Goal: Task Accomplishment & Management: Complete application form

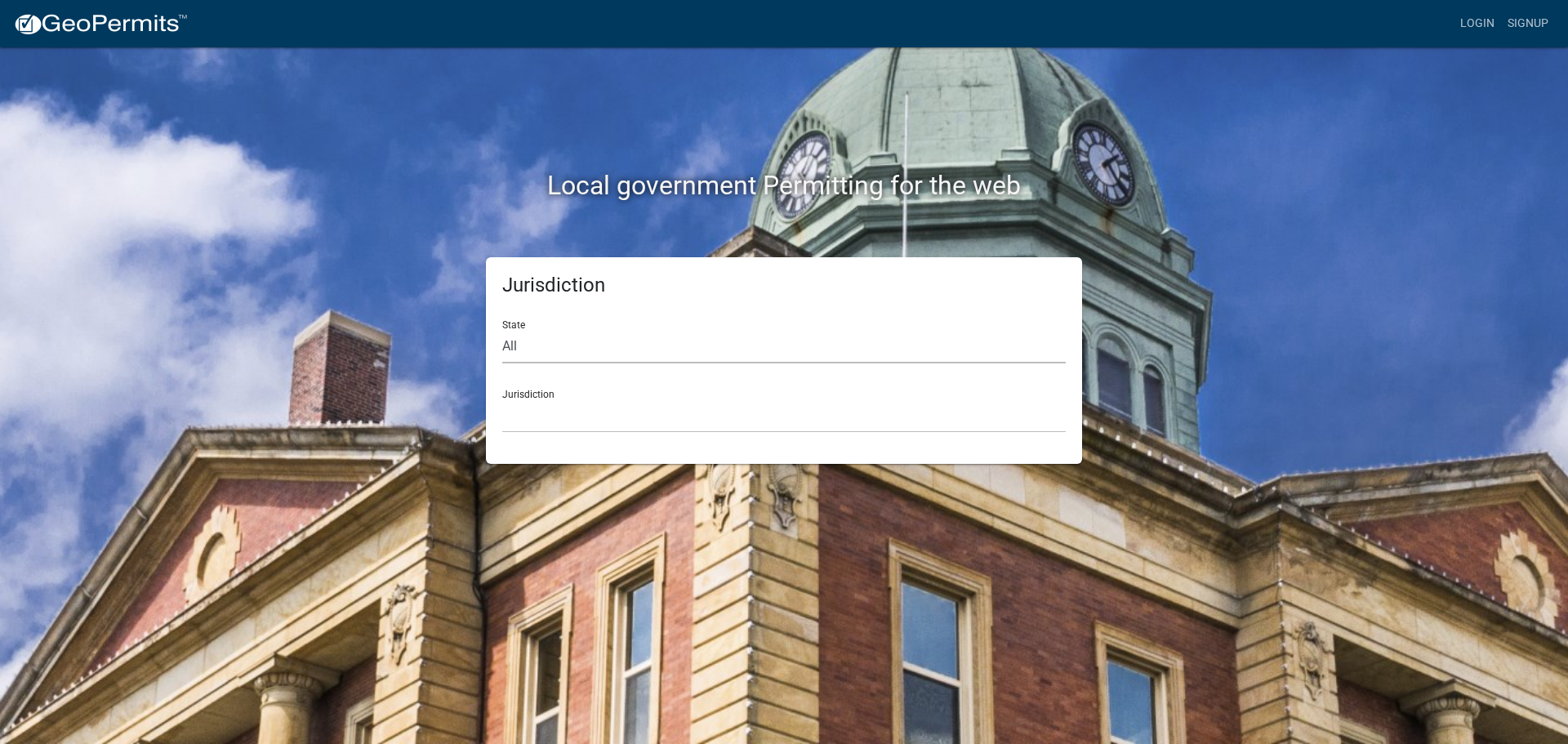
click at [637, 350] on select "All [US_STATE] [US_STATE] [US_STATE] [US_STATE] [US_STATE] [US_STATE] [US_STATE…" at bounding box center [784, 347] width 563 height 33
select select "[US_STATE]"
click at [503, 330] on select "All [US_STATE] [US_STATE] [US_STATE] [US_STATE] [US_STATE] [US_STATE] [US_STATE…" at bounding box center [784, 347] width 563 height 33
click at [555, 427] on select "City of [GEOGRAPHIC_DATA], [US_STATE] City of [GEOGRAPHIC_DATA], [US_STATE] Cit…" at bounding box center [784, 416] width 563 height 33
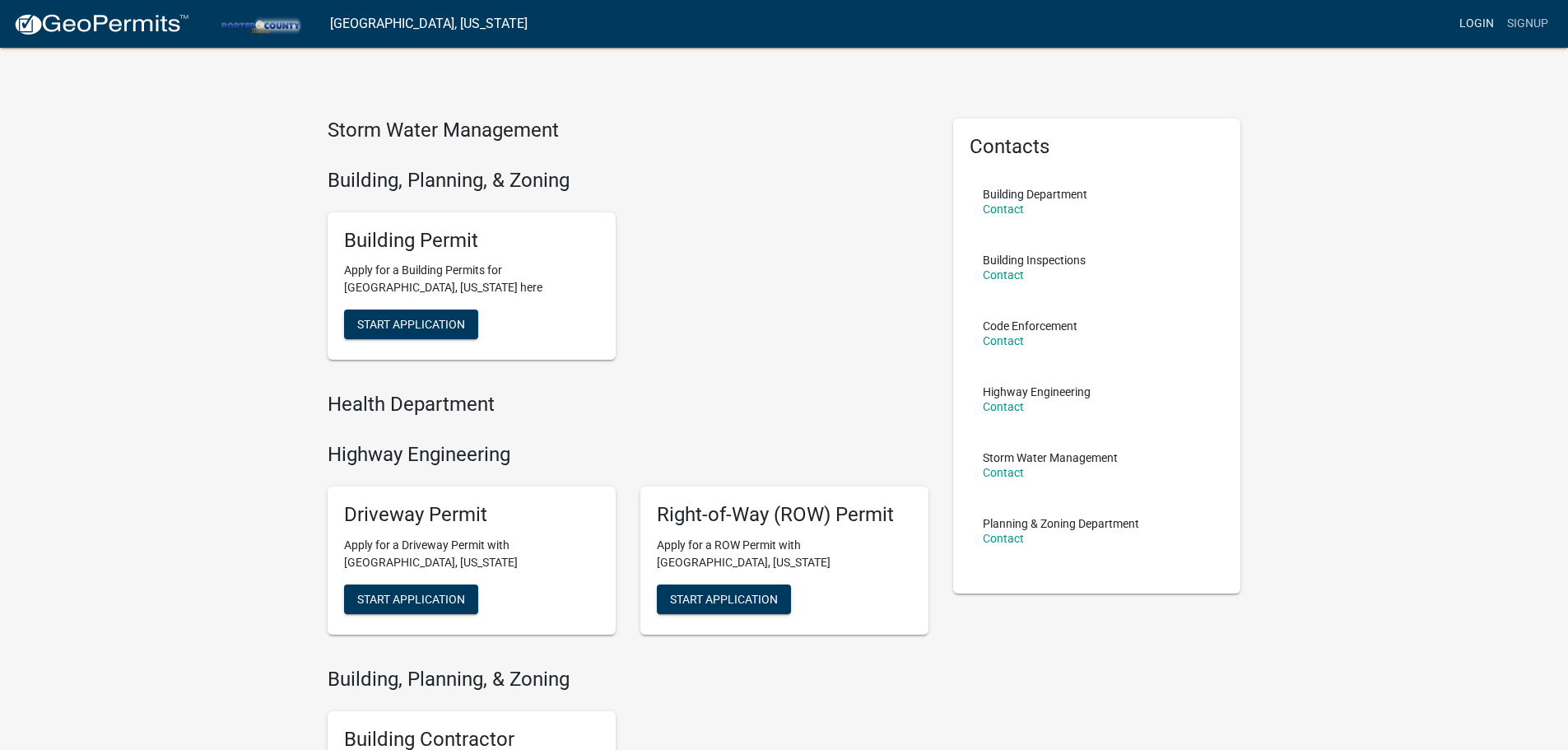
click at [1481, 17] on link "Login" at bounding box center [1477, 23] width 48 height 31
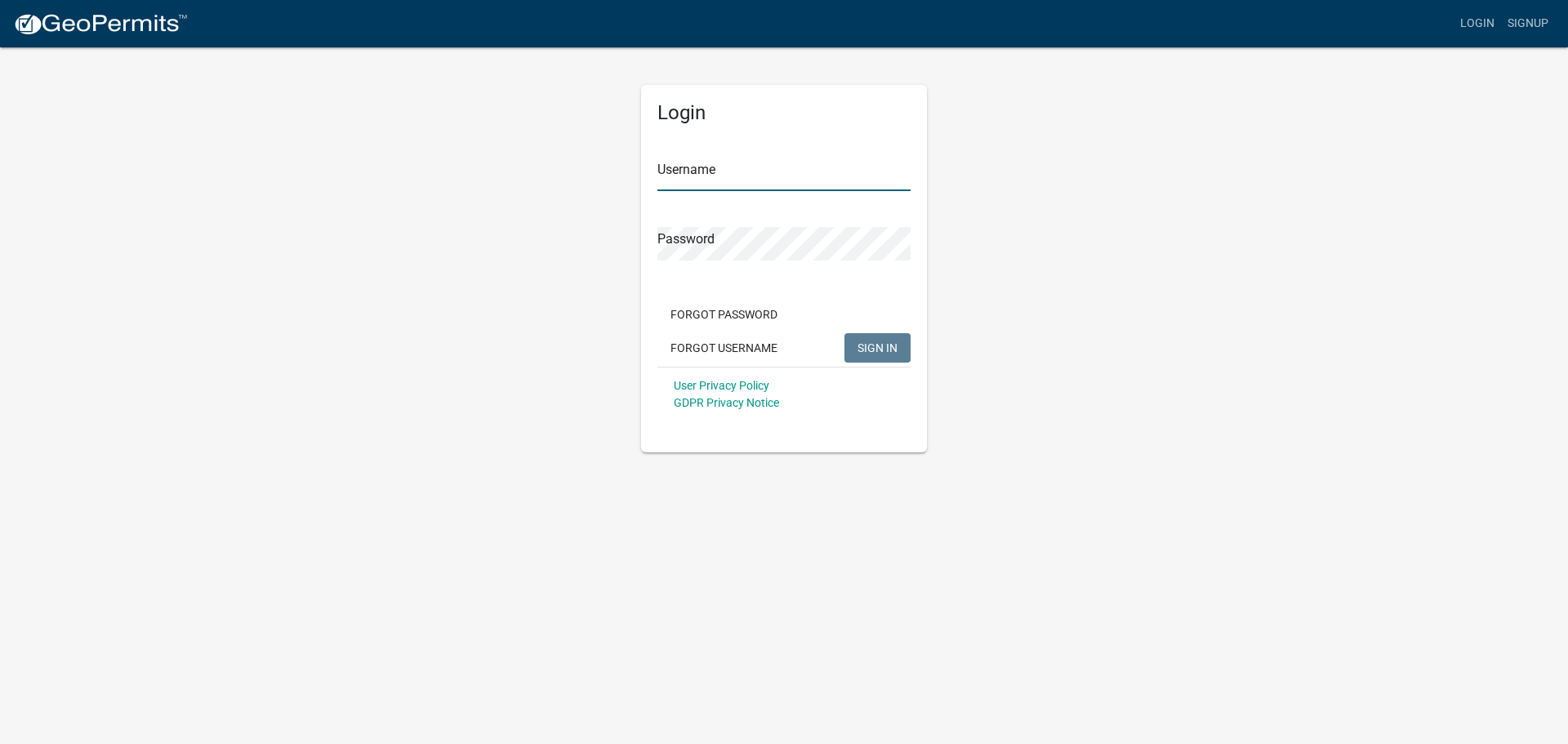
type input "berglundco2324"
click at [885, 352] on span "SIGN IN" at bounding box center [877, 347] width 40 height 13
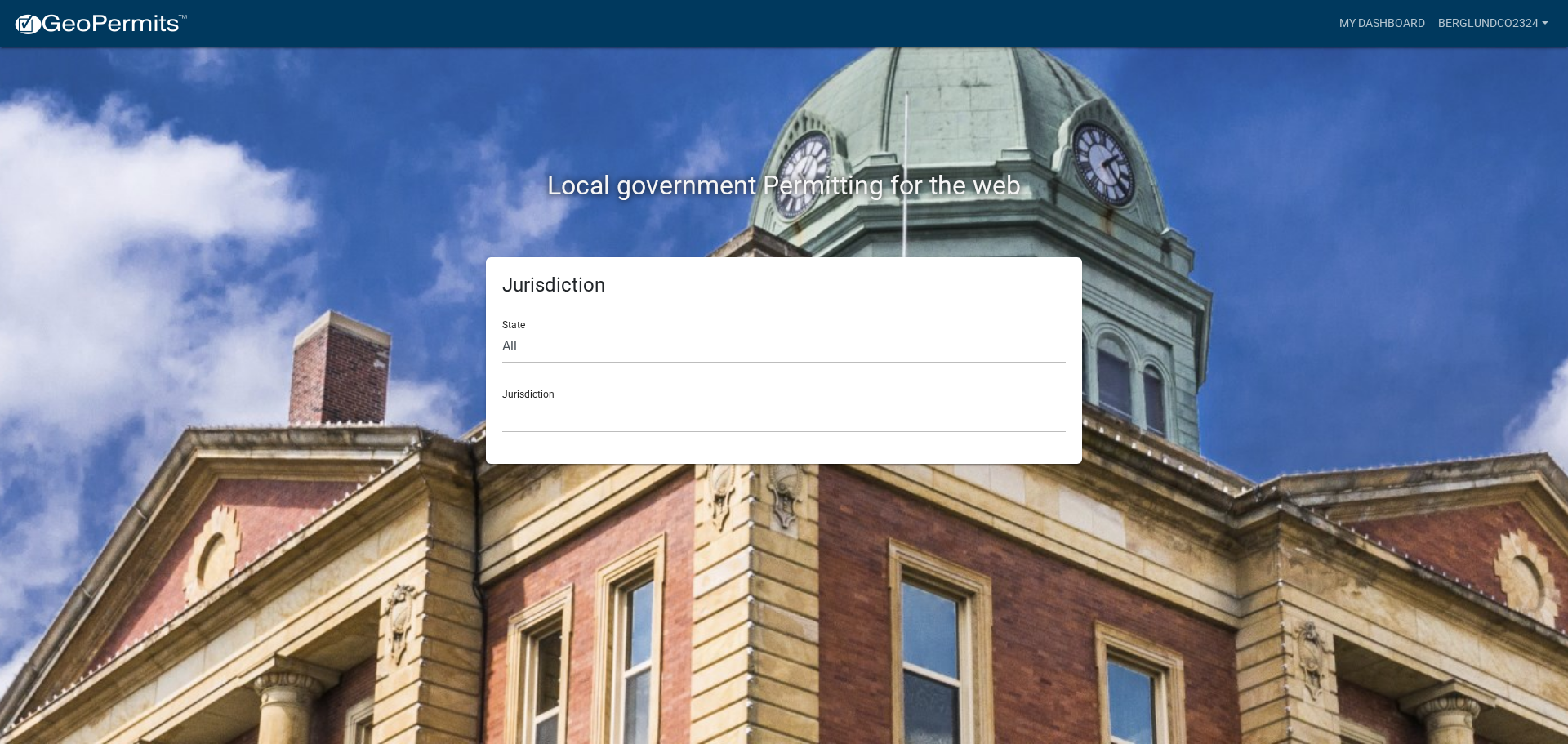
click at [584, 347] on select "All [US_STATE] [US_STATE] [US_STATE] [US_STATE] [US_STATE] [US_STATE] [US_STATE…" at bounding box center [784, 347] width 563 height 33
select select "[US_STATE]"
click at [503, 330] on select "All [US_STATE] [US_STATE] [US_STATE] [US_STATE] [US_STATE] [US_STATE] [US_STATE…" at bounding box center [784, 347] width 563 height 33
click at [563, 425] on select "City of [GEOGRAPHIC_DATA], [US_STATE] City of [GEOGRAPHIC_DATA], [US_STATE] Cit…" at bounding box center [784, 416] width 563 height 33
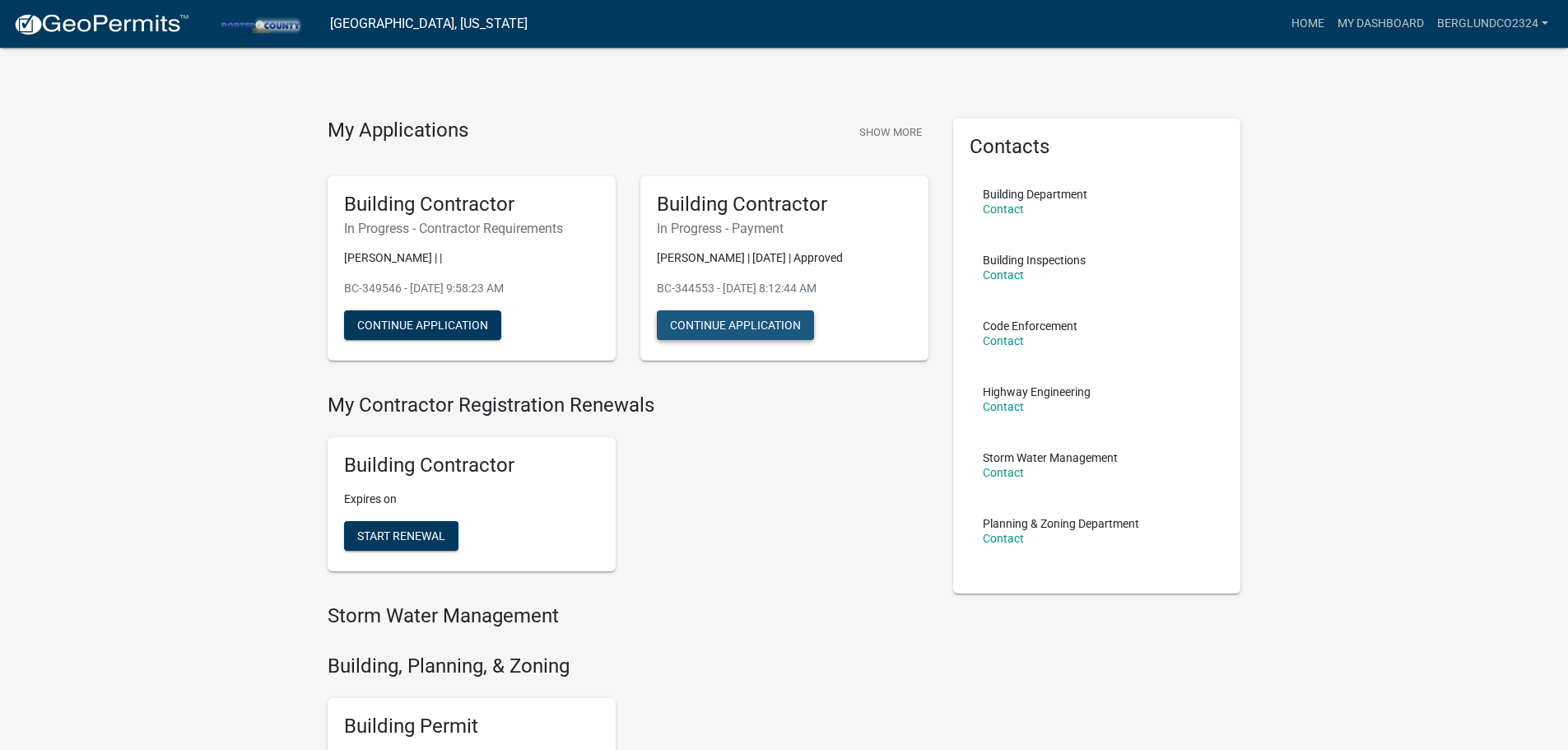
click at [738, 331] on button "Continue Application" at bounding box center [735, 325] width 157 height 29
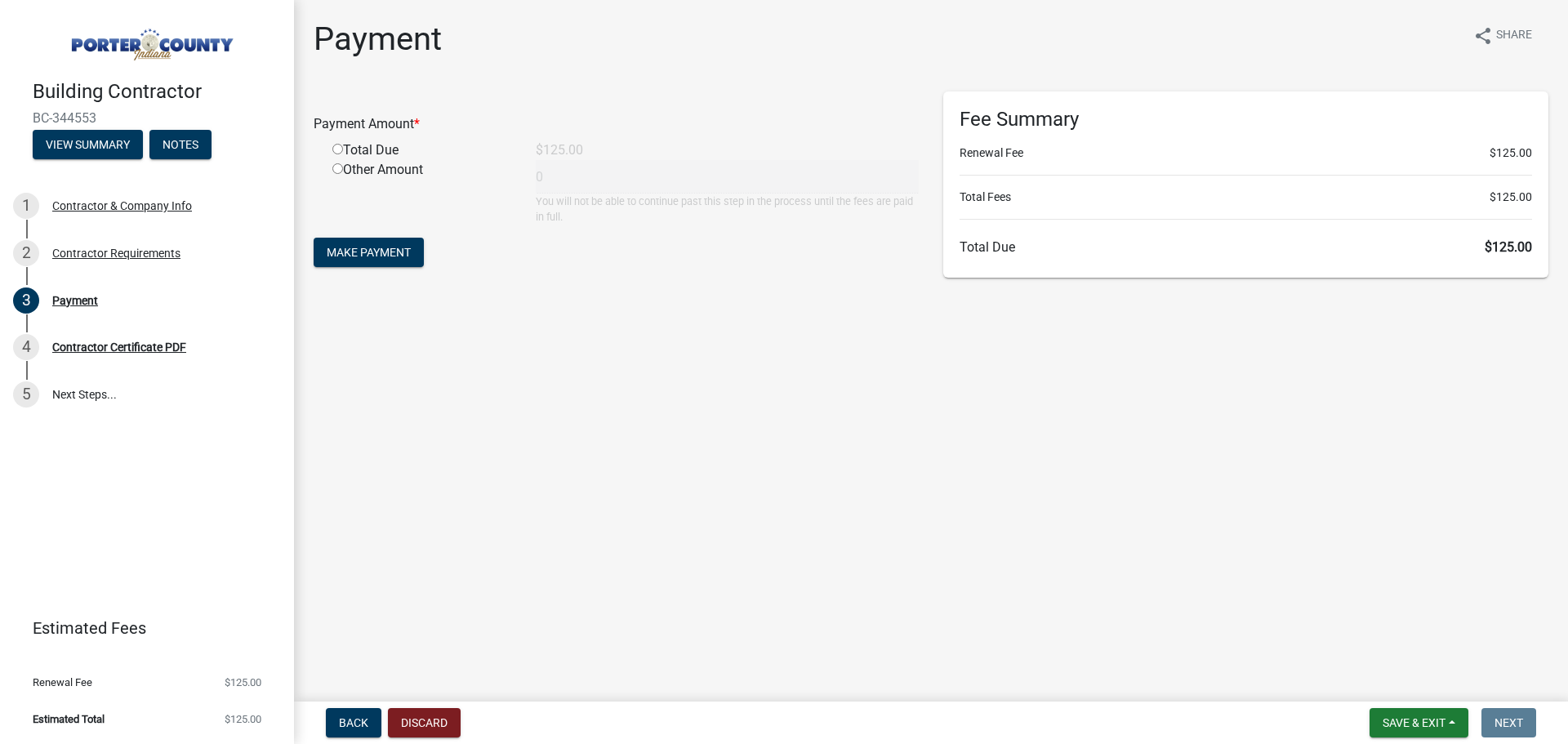
click at [333, 150] on input "radio" at bounding box center [338, 149] width 11 height 11
radio input "true"
type input "125"
click at [376, 243] on button "Make Payment" at bounding box center [368, 252] width 110 height 29
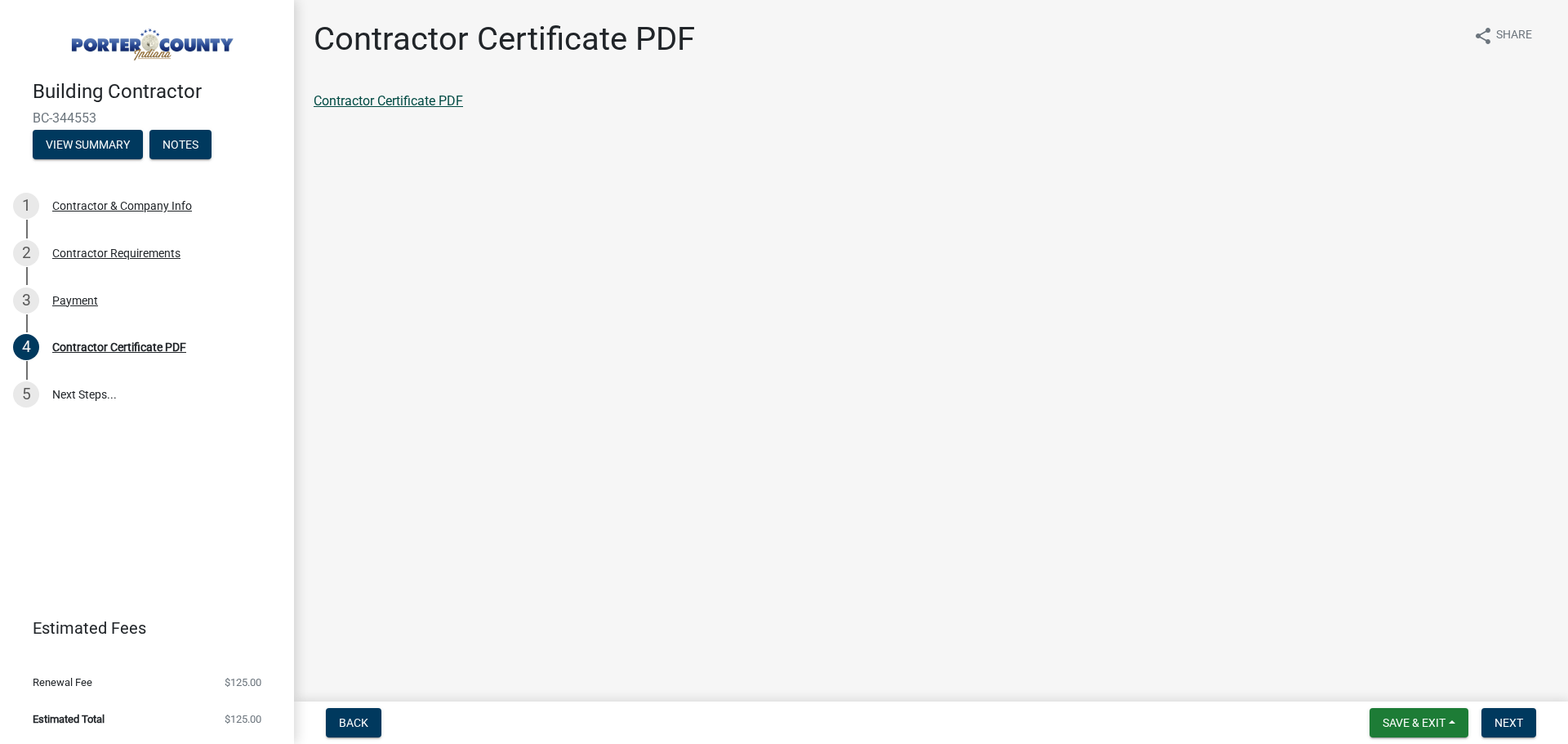
click at [437, 104] on link "Contractor Certificate PDF" at bounding box center [388, 101] width 150 height 16
click at [100, 394] on link "5 Next Steps..." at bounding box center [147, 394] width 294 height 48
click at [1430, 728] on span "Save & Exit" at bounding box center [1414, 723] width 63 height 13
click at [1410, 681] on button "Save & Exit" at bounding box center [1402, 680] width 130 height 40
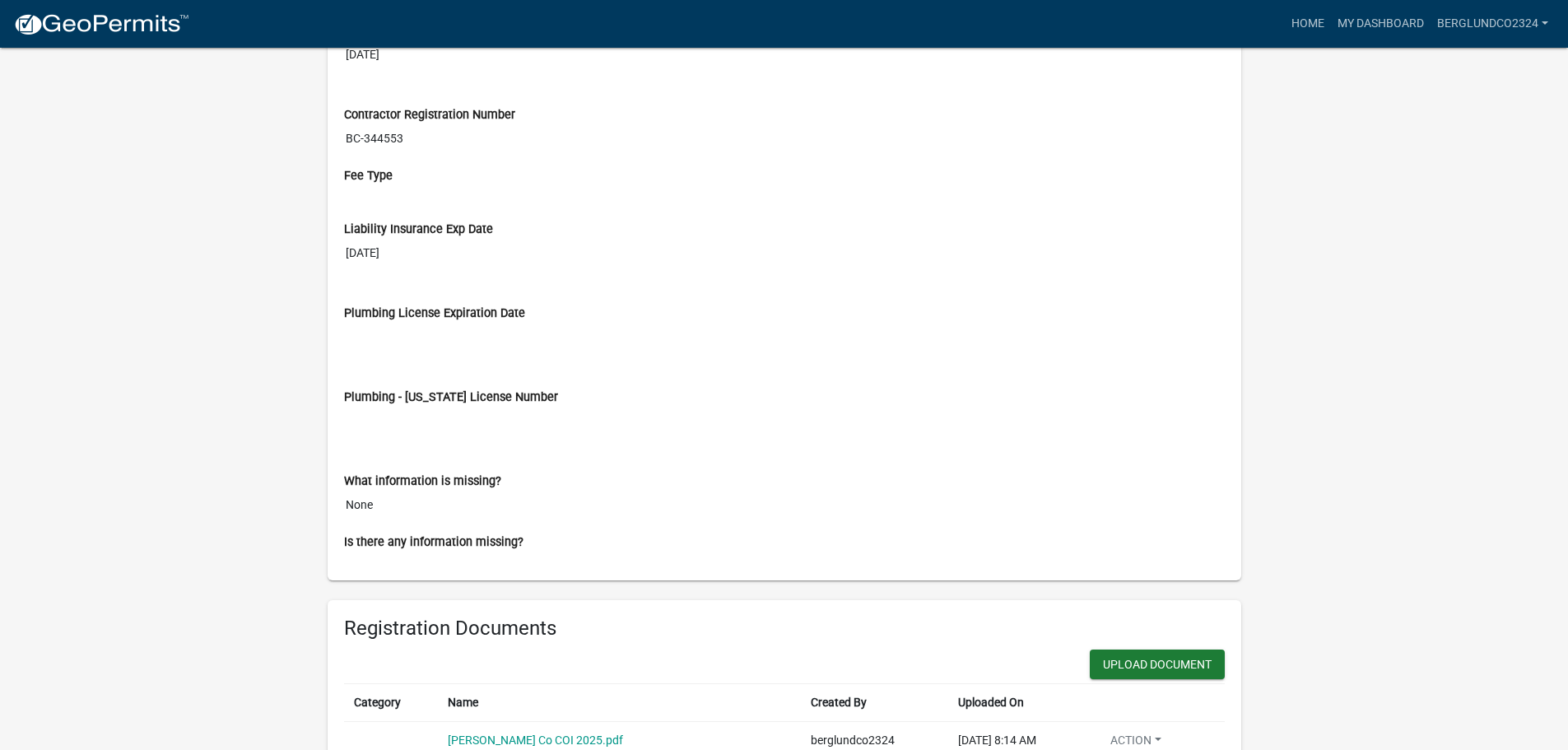
scroll to position [824, 0]
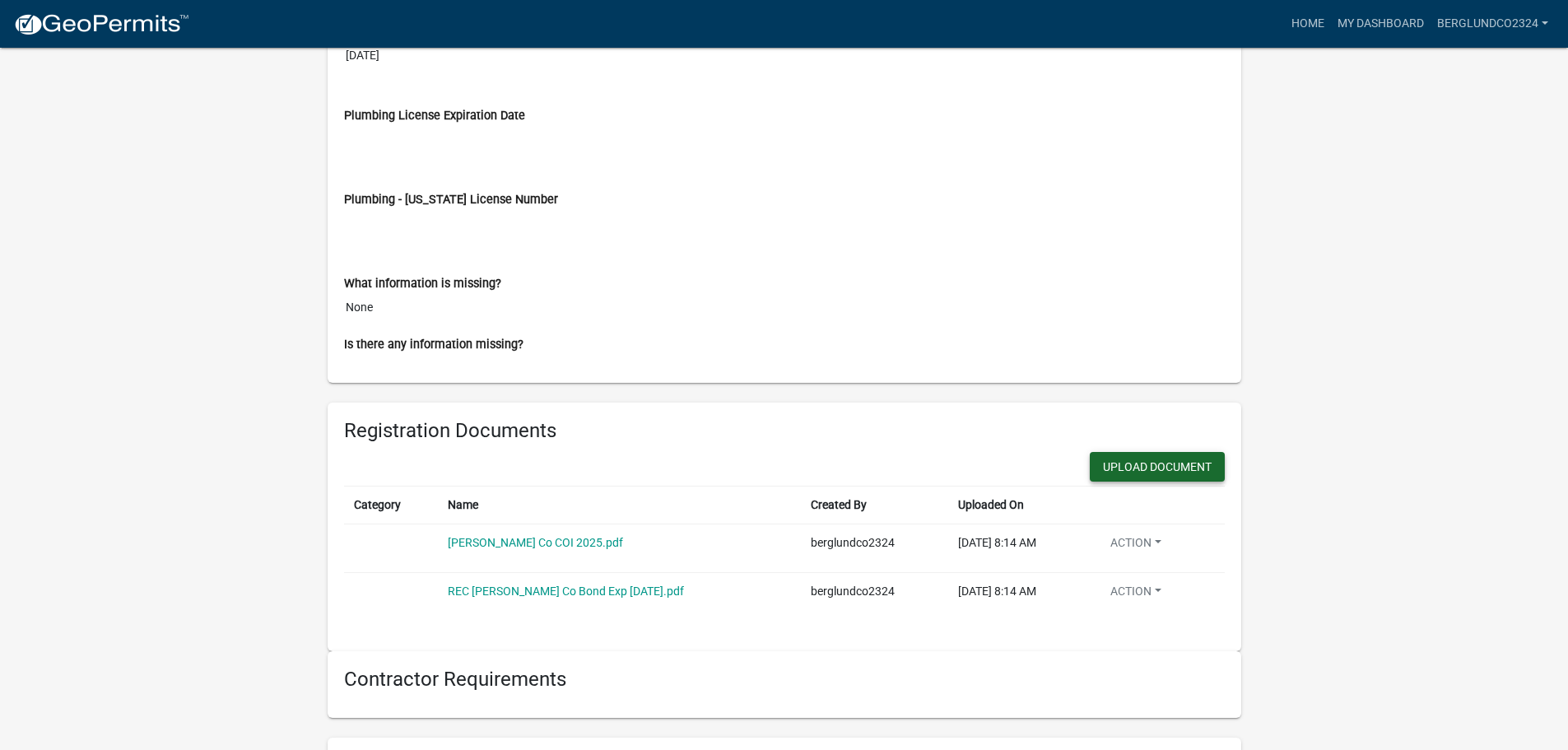
click at [1162, 461] on button "Upload Document" at bounding box center [1157, 466] width 135 height 29
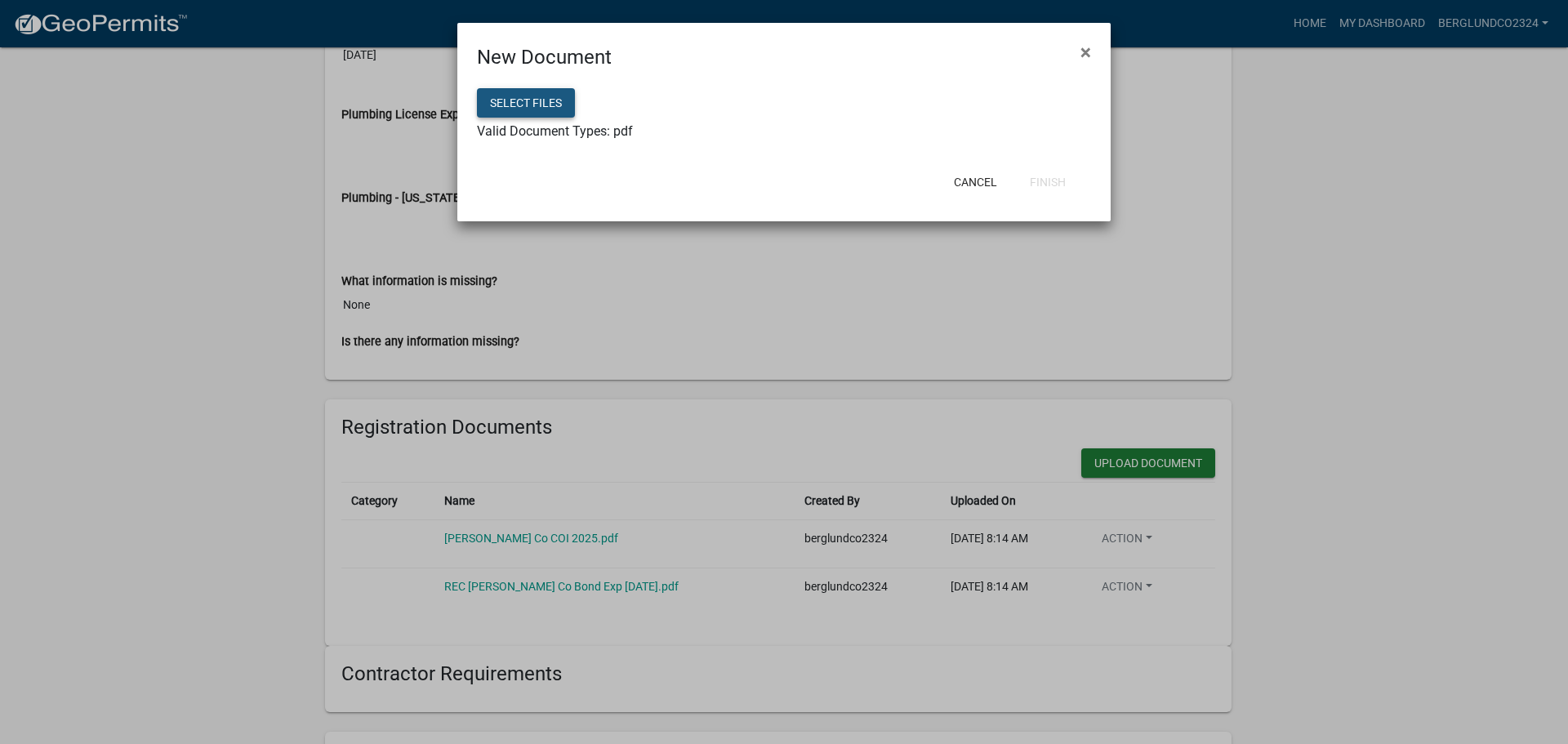
click at [527, 103] on button "Select files" at bounding box center [526, 102] width 98 height 29
click at [1039, 184] on button "Finish" at bounding box center [1048, 181] width 63 height 29
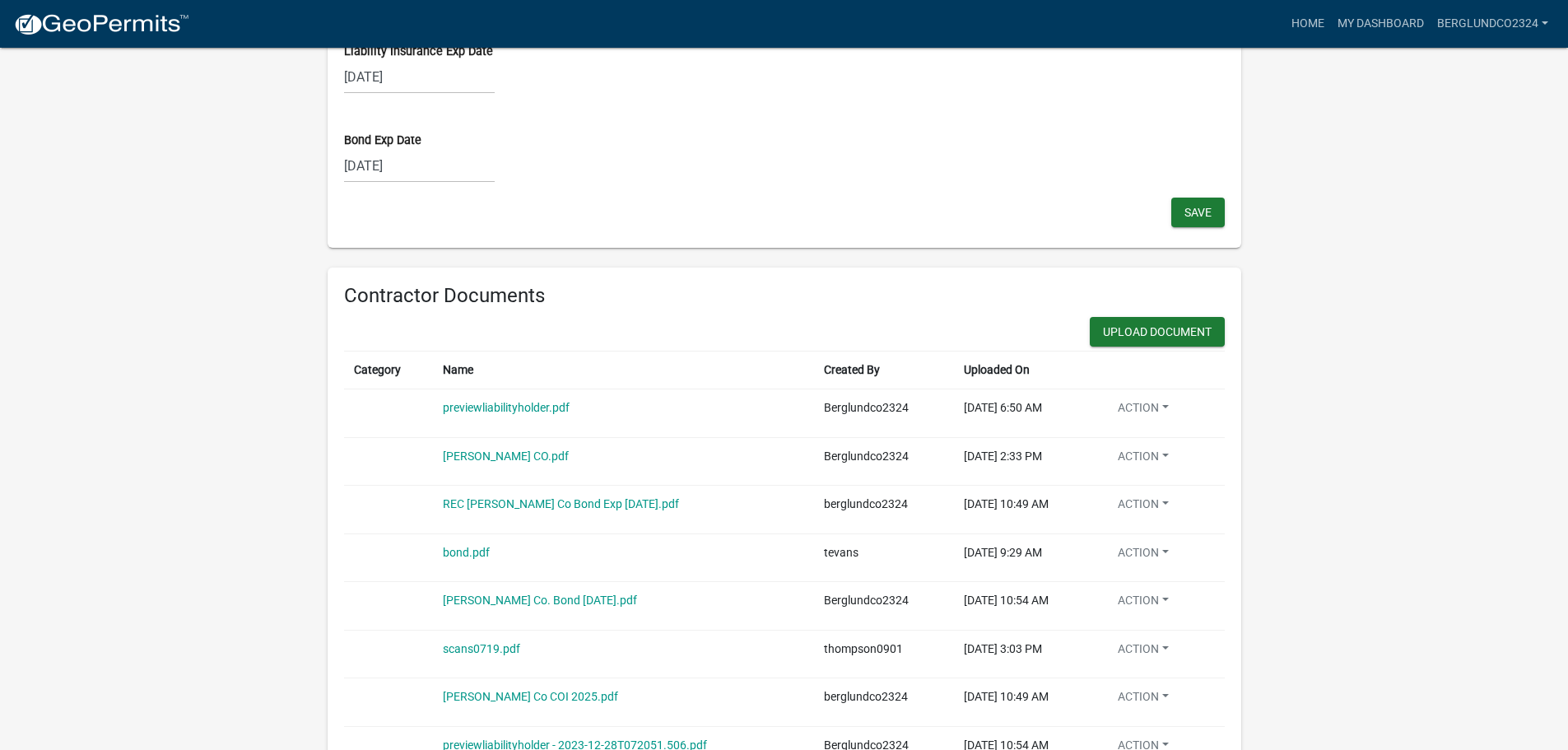
scroll to position [1646, 0]
